Goal: Information Seeking & Learning: Learn about a topic

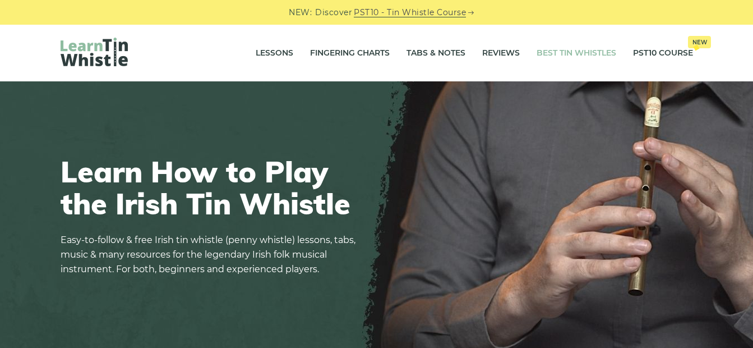
click at [554, 52] on link "Best Tin Whistles" at bounding box center [576, 53] width 80 height 28
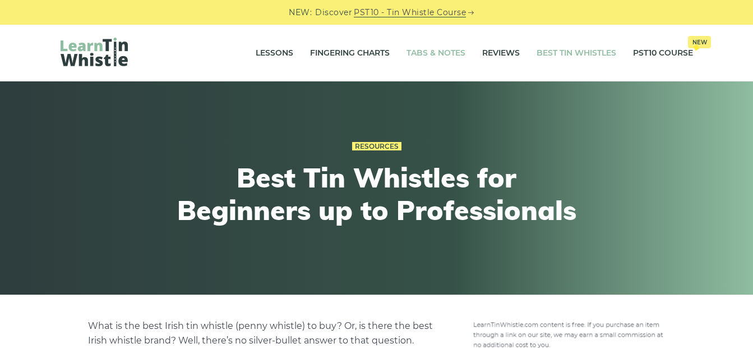
click at [430, 55] on link "Tabs & Notes" at bounding box center [435, 53] width 59 height 28
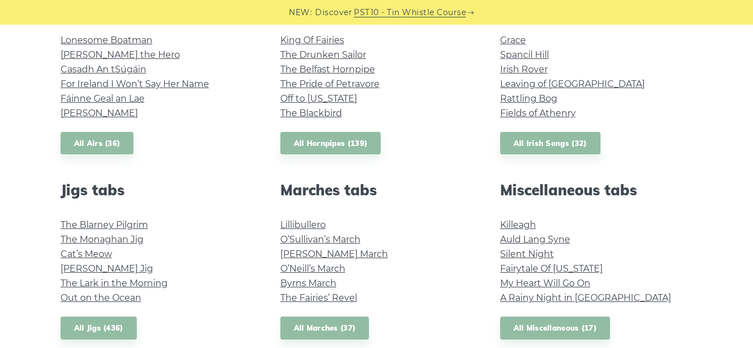
scroll to position [503, 0]
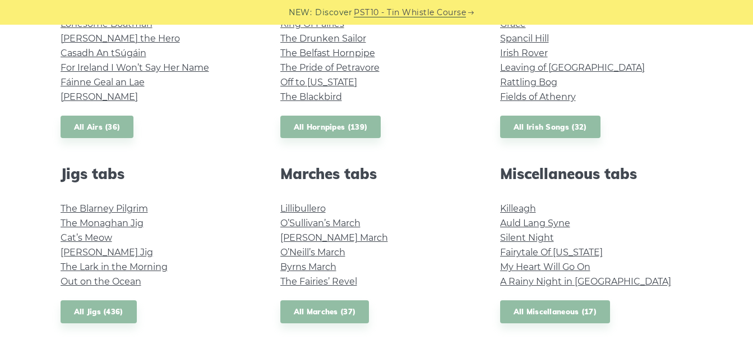
click at [541, 177] on h2 "Miscellaneous tabs" at bounding box center [596, 173] width 193 height 17
click at [559, 312] on link "All Miscellaneous (17)" at bounding box center [555, 311] width 110 height 23
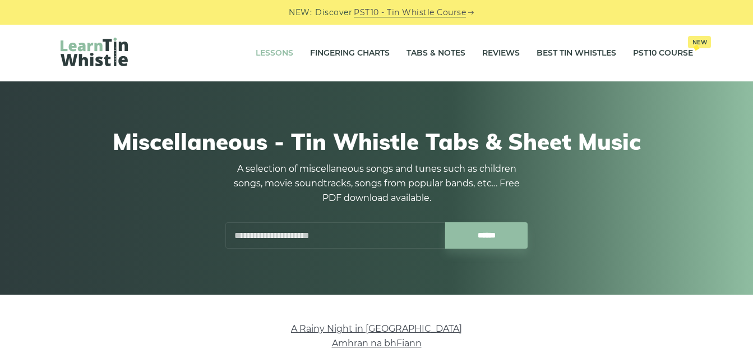
click at [277, 52] on link "Lessons" at bounding box center [275, 53] width 38 height 28
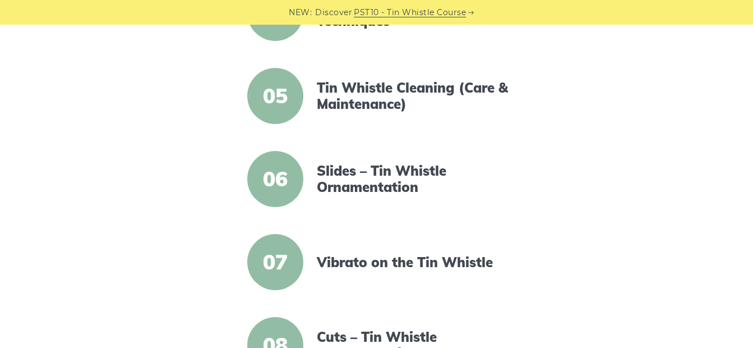
scroll to position [596, 0]
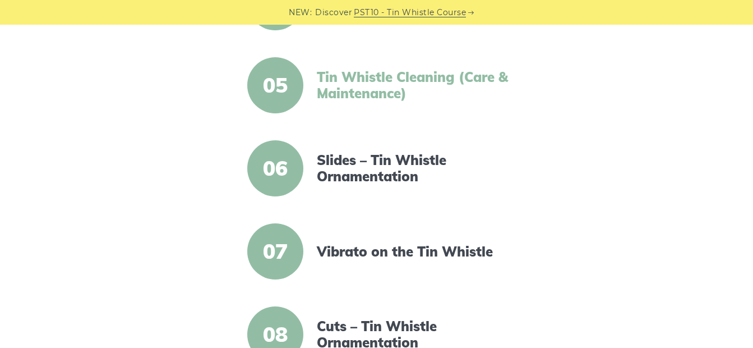
click at [423, 78] on link "Tin Whistle Cleaning (Care & Maintenance)" at bounding box center [413, 85] width 193 height 33
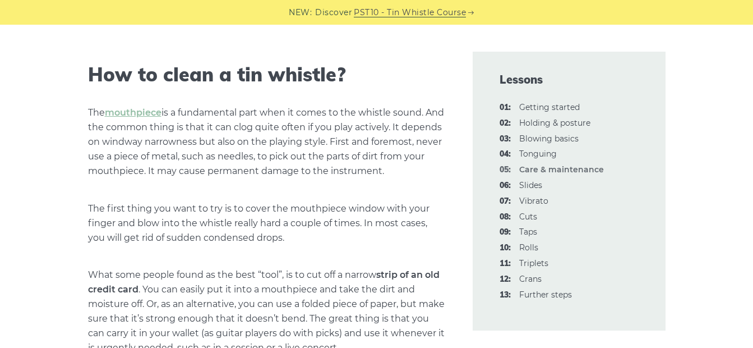
scroll to position [401, 0]
